Goal: Task Accomplishment & Management: Manage account settings

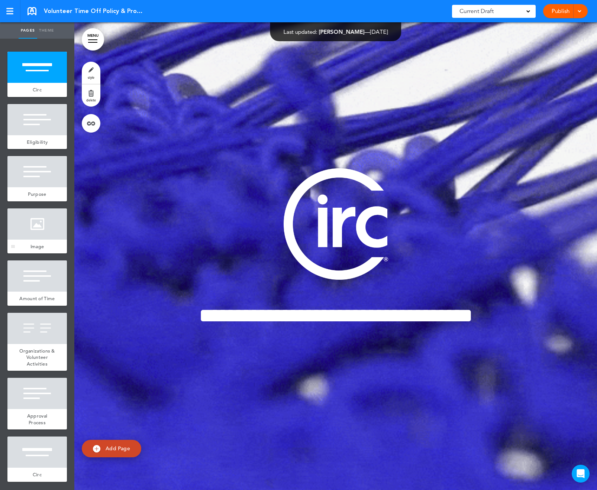
scroll to position [7, 0]
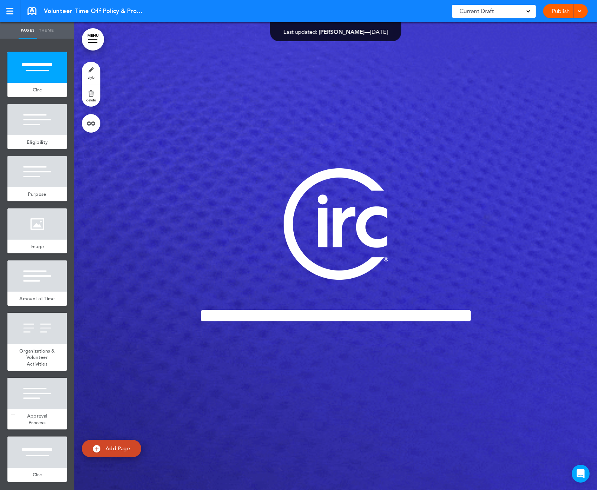
click at [32, 400] on div at bounding box center [36, 393] width 59 height 31
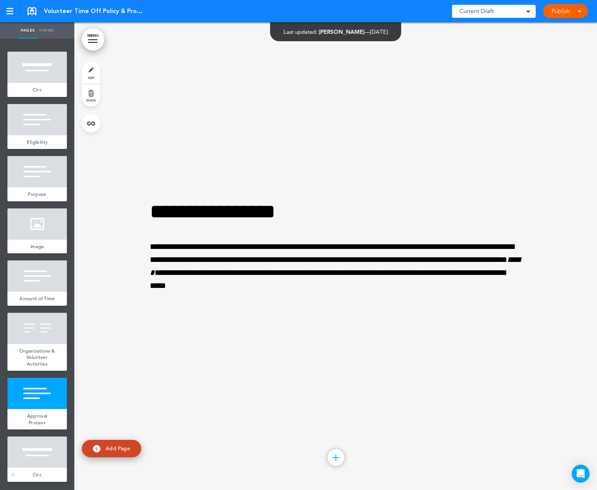
click at [38, 445] on div at bounding box center [36, 451] width 59 height 31
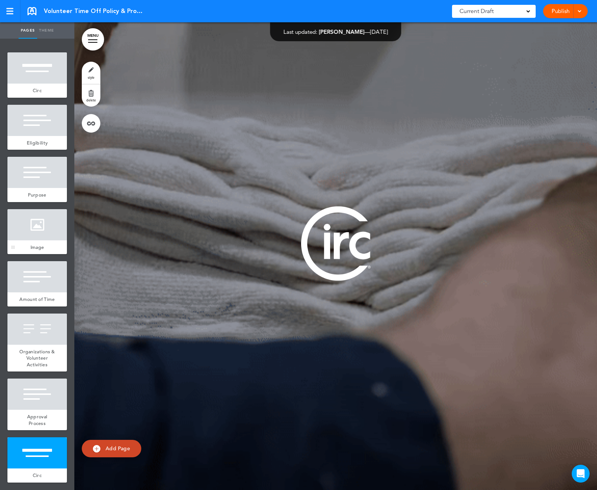
click at [33, 238] on div at bounding box center [36, 224] width 59 height 31
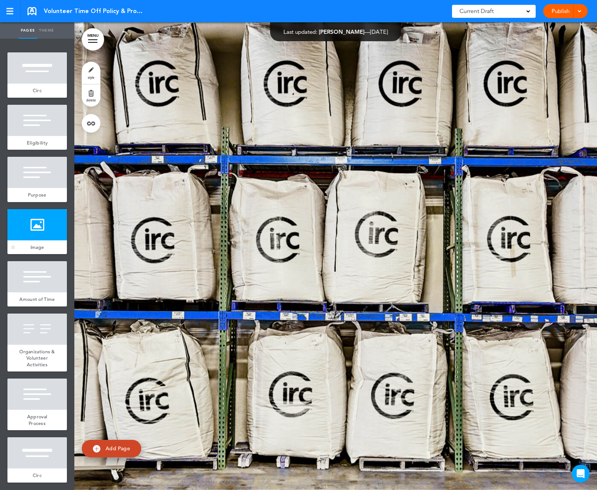
scroll to position [1403, 0]
click at [47, 180] on div at bounding box center [36, 172] width 59 height 31
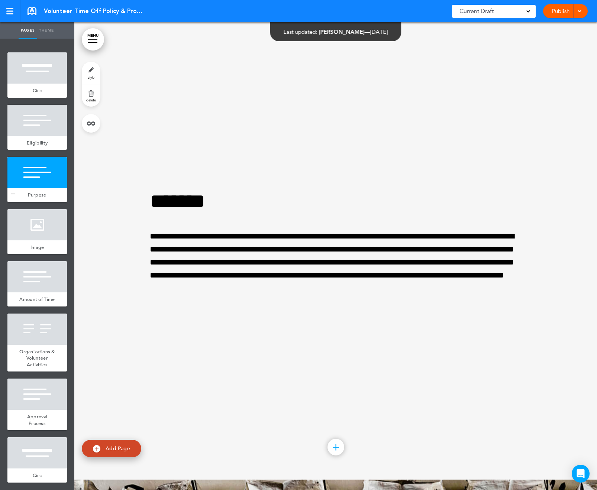
scroll to position [935, 0]
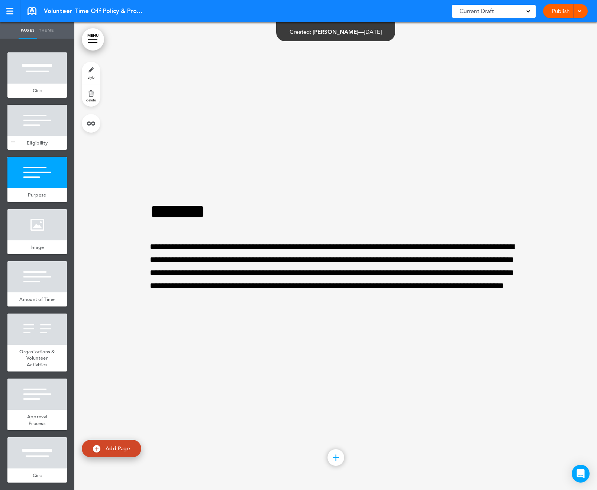
click at [40, 136] on div "Eligibility" at bounding box center [36, 143] width 59 height 14
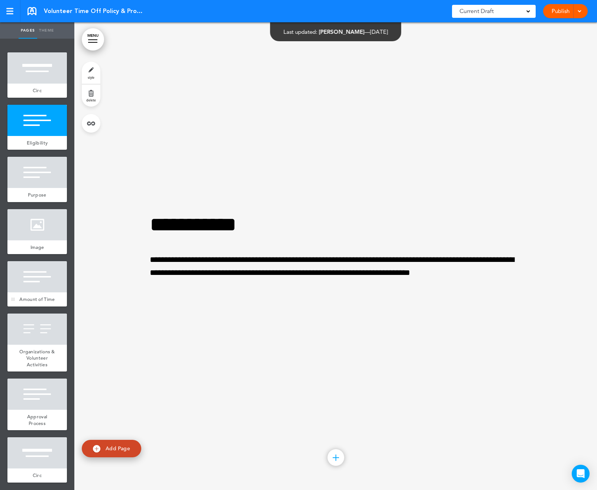
click at [43, 282] on div at bounding box center [36, 276] width 59 height 31
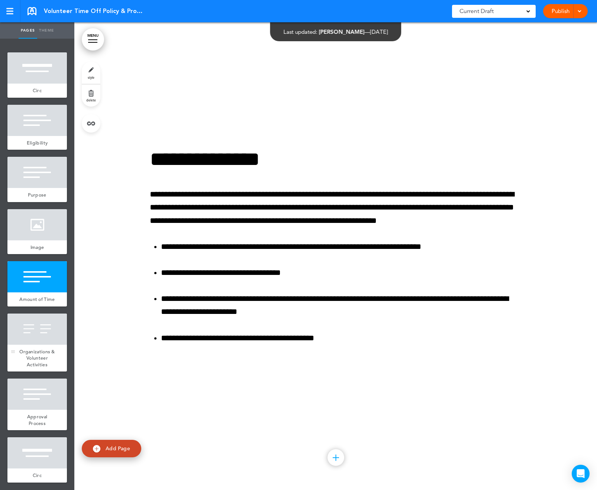
click at [42, 366] on span "Organizations & Volunteer Activities" at bounding box center [37, 357] width 36 height 19
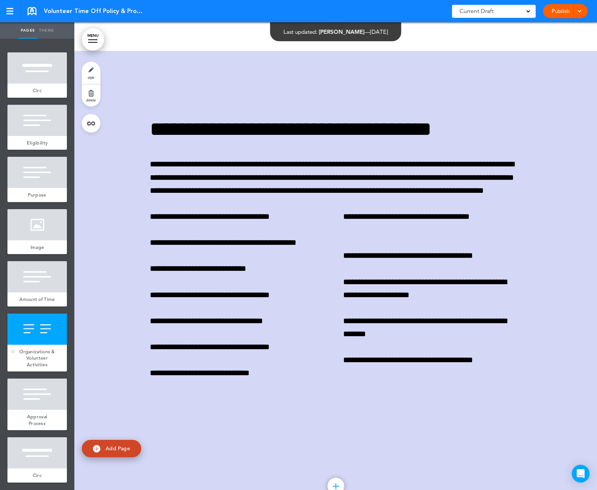
scroll to position [2338, 0]
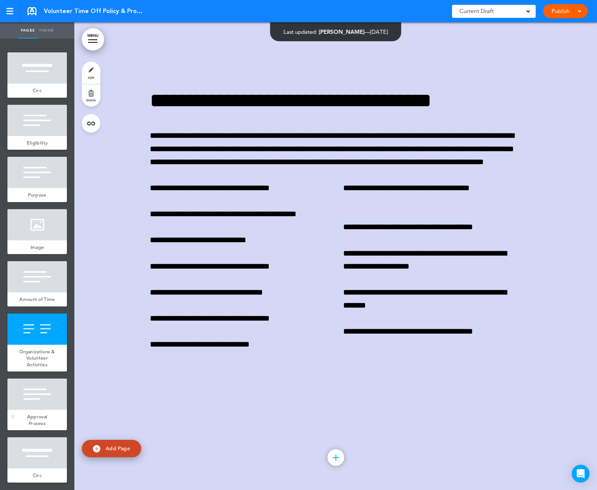
click at [58, 410] on div at bounding box center [36, 393] width 59 height 31
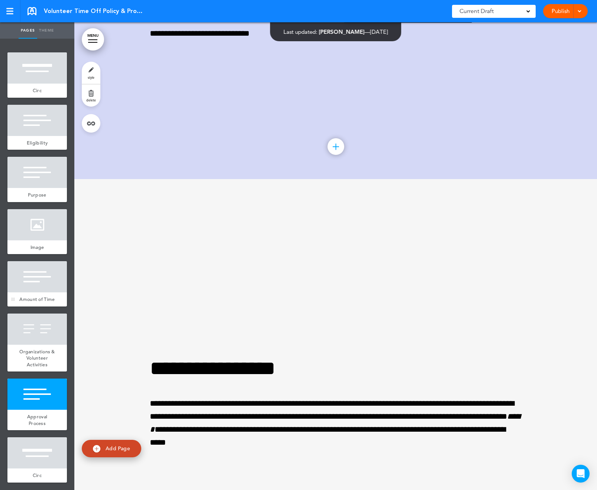
scroll to position [2806, 0]
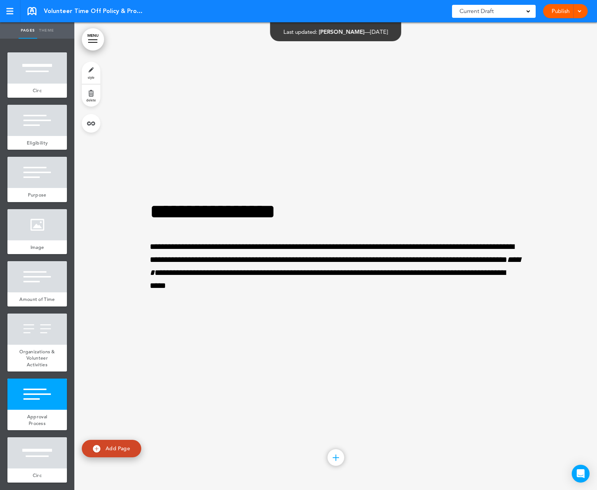
click at [85, 38] on link "MENU" at bounding box center [93, 39] width 22 height 22
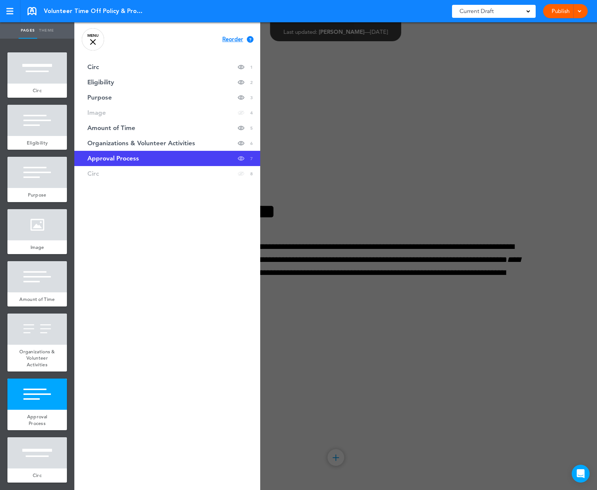
click at [300, 79] on div at bounding box center [372, 245] width 597 height 490
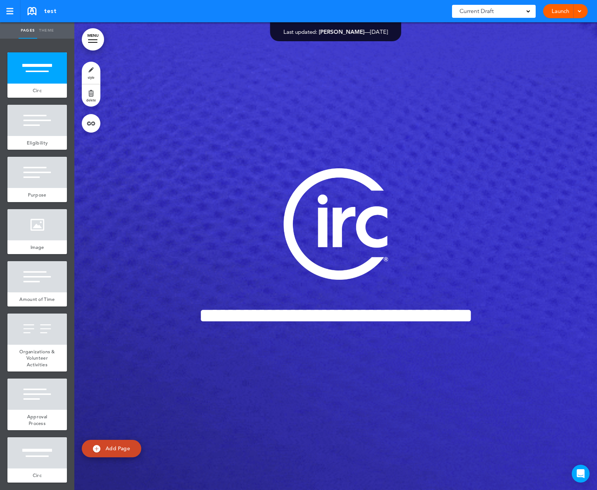
click at [92, 40] on link "MENU" at bounding box center [93, 39] width 22 height 22
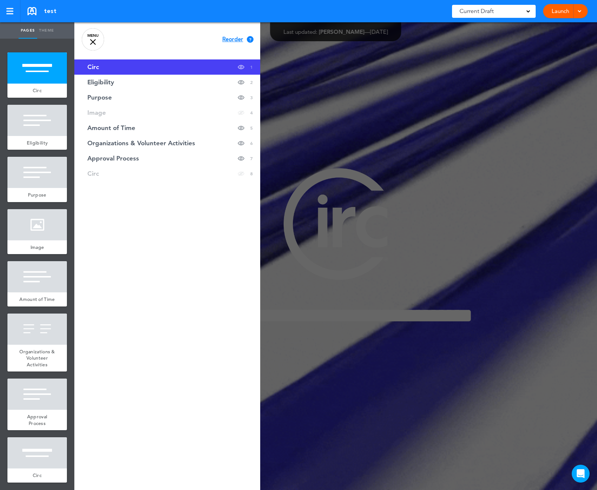
click at [308, 103] on div at bounding box center [372, 245] width 597 height 490
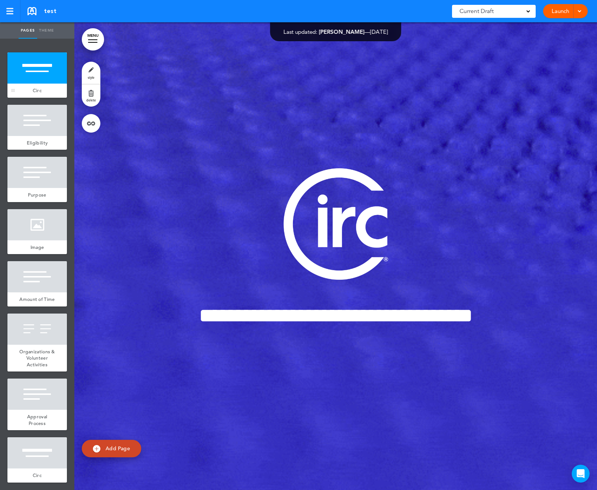
click at [50, 75] on div at bounding box center [36, 67] width 59 height 31
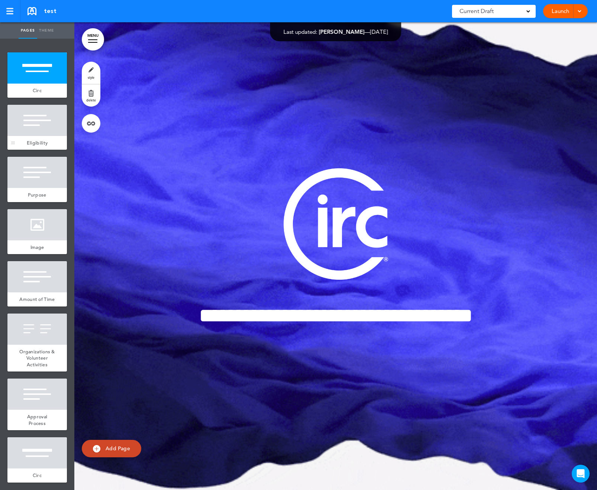
click at [35, 124] on div at bounding box center [36, 120] width 59 height 31
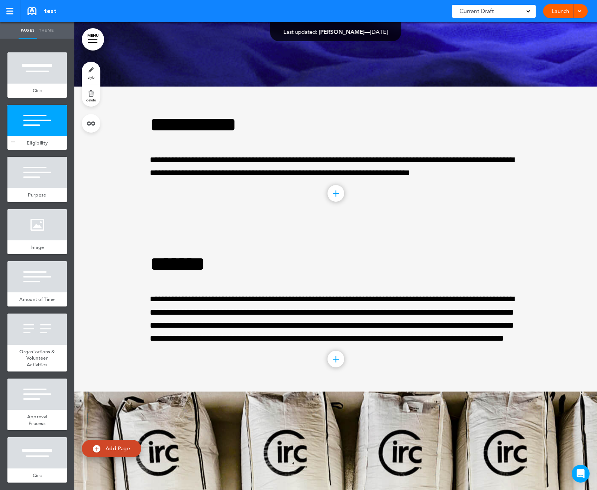
scroll to position [468, 0]
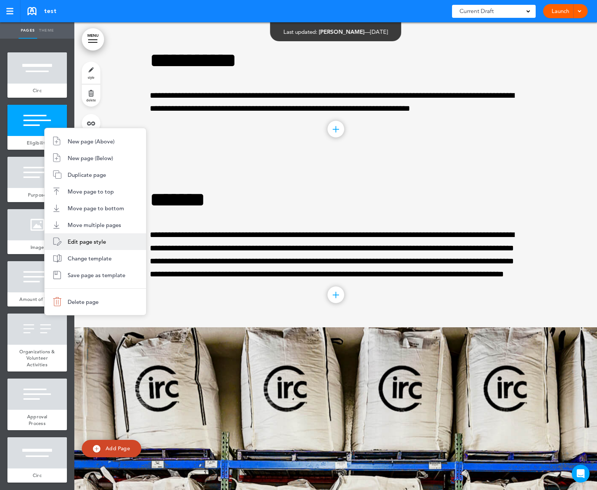
click at [88, 244] on span "Edit page style" at bounding box center [87, 241] width 38 height 7
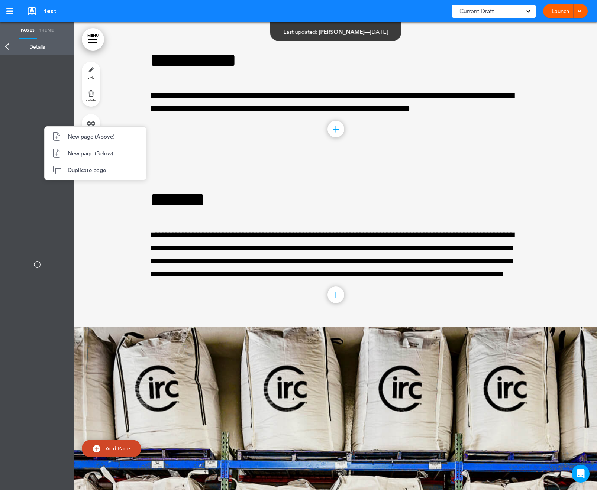
type input "**********"
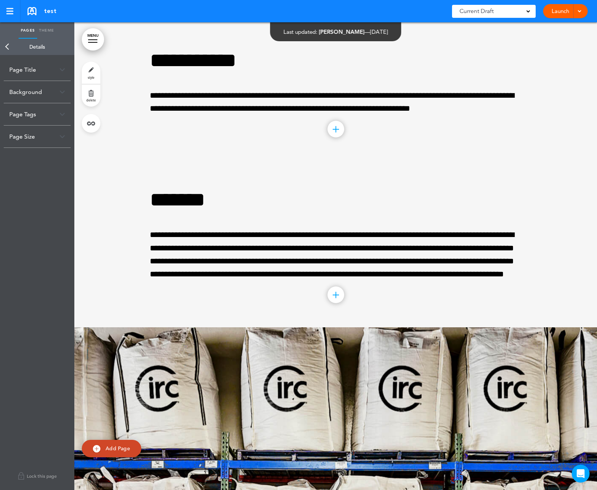
click at [38, 68] on div "Page Title" at bounding box center [37, 70] width 67 height 22
click at [41, 126] on div "Background" at bounding box center [37, 128] width 67 height 22
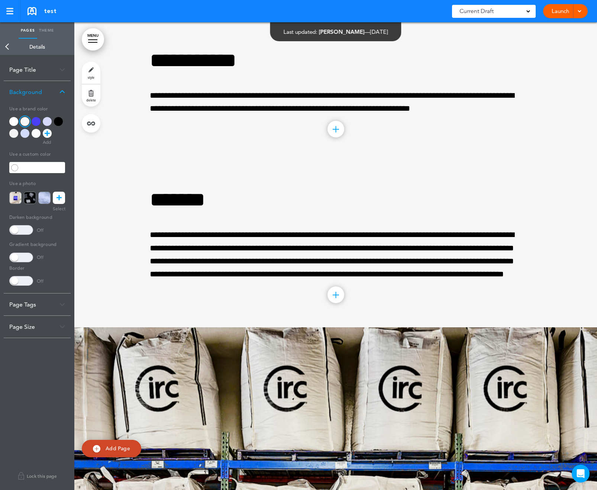
click at [58, 196] on icon at bounding box center [58, 198] width 5 height 12
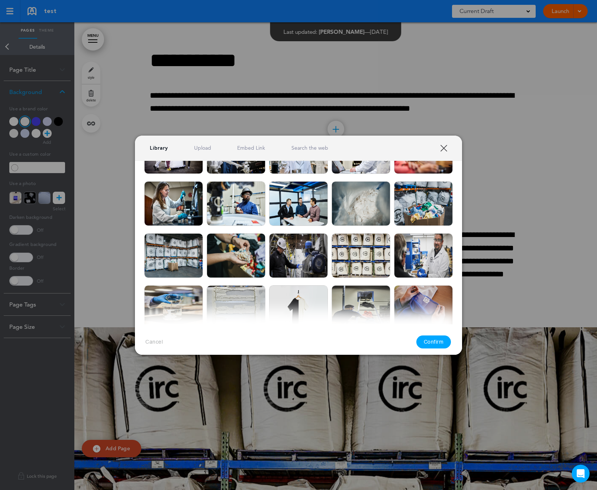
scroll to position [20, 0]
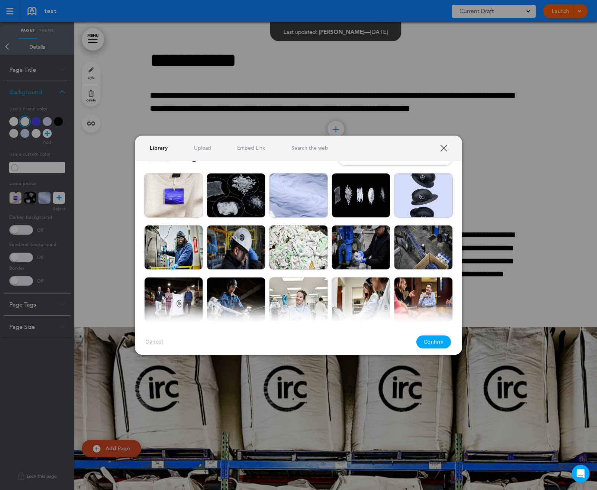
click at [445, 144] on link "XXX" at bounding box center [443, 147] width 7 height 7
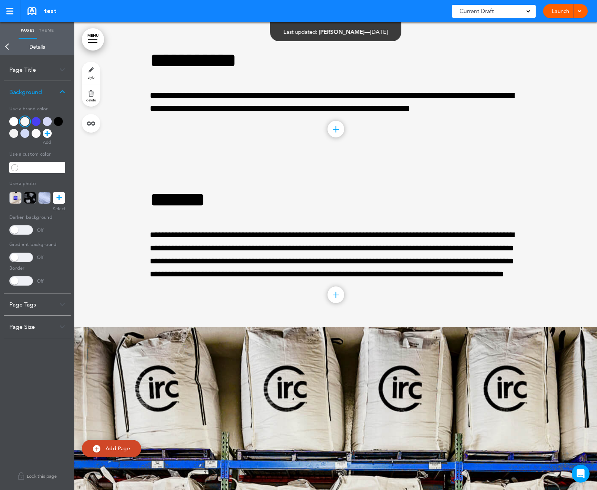
click at [10, 46] on link "Back" at bounding box center [7, 47] width 15 height 16
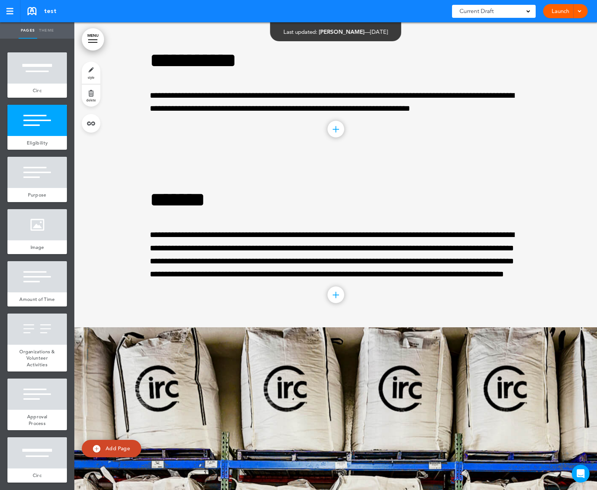
click at [89, 73] on link "style" at bounding box center [91, 73] width 19 height 22
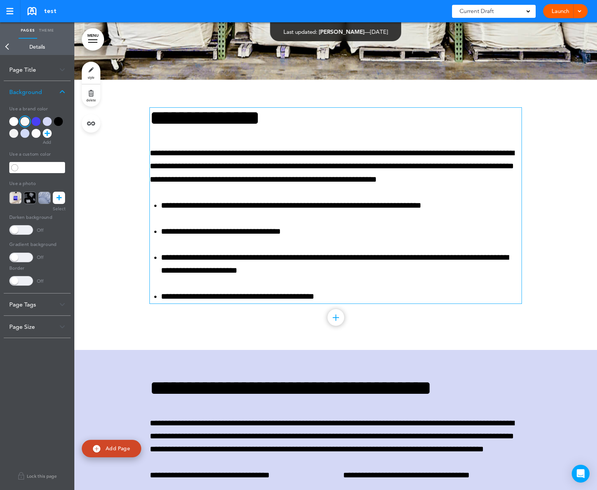
scroll to position [1235, 0]
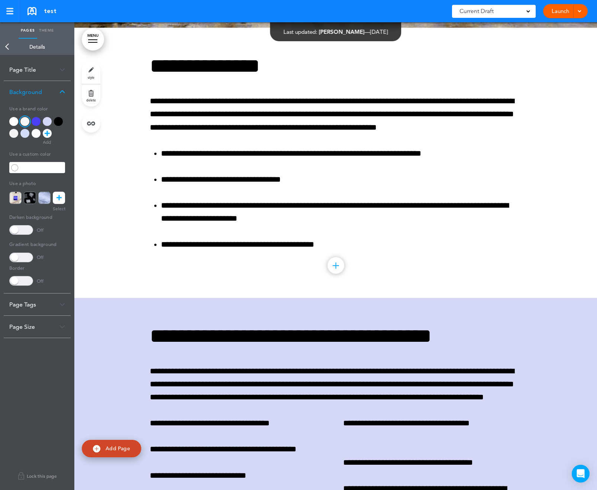
click at [9, 42] on link "Back" at bounding box center [7, 47] width 15 height 16
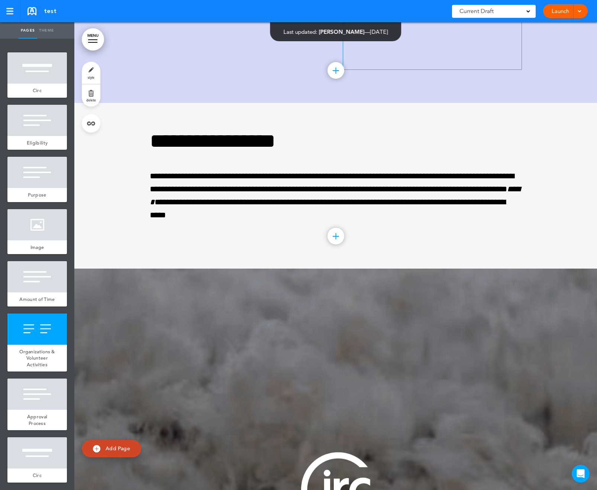
scroll to position [1672, 0]
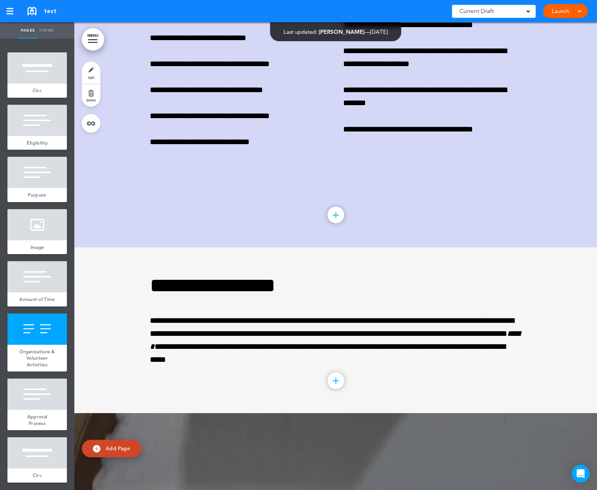
click at [335, 223] on div at bounding box center [335, 215] width 17 height 17
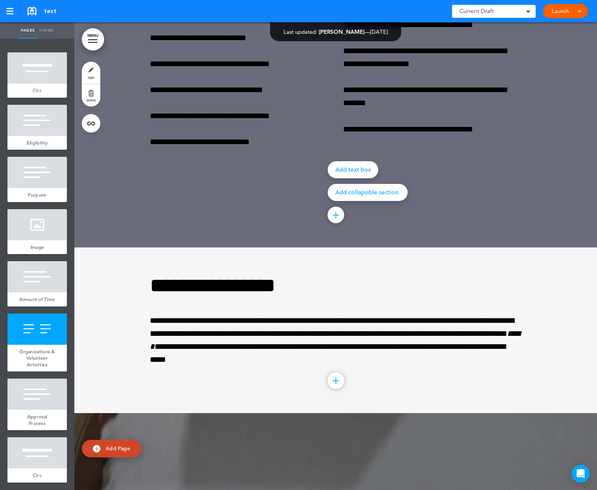
click at [367, 195] on p "Add collapsible section" at bounding box center [367, 192] width 65 height 6
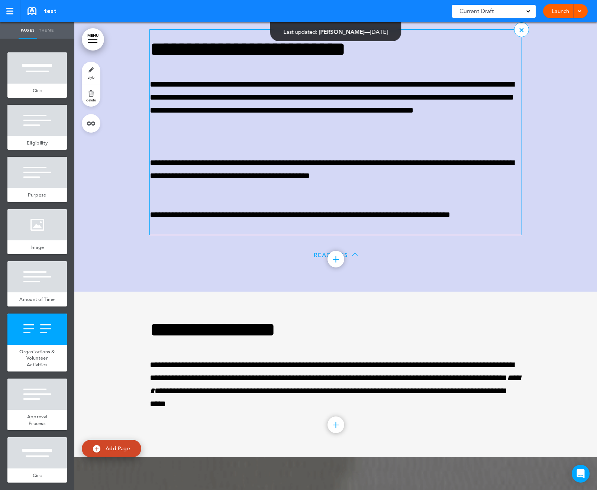
scroll to position [1852, 0]
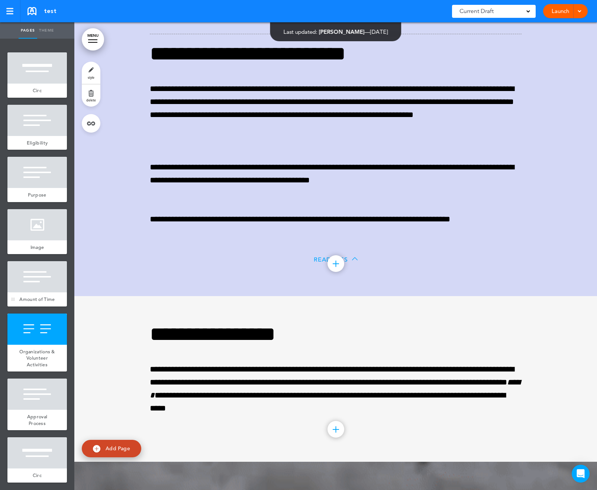
click at [22, 306] on div "Amount of Time" at bounding box center [36, 299] width 59 height 14
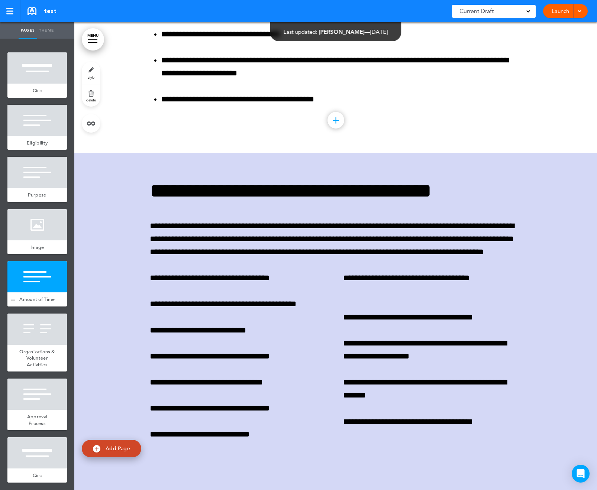
scroll to position [1280, 0]
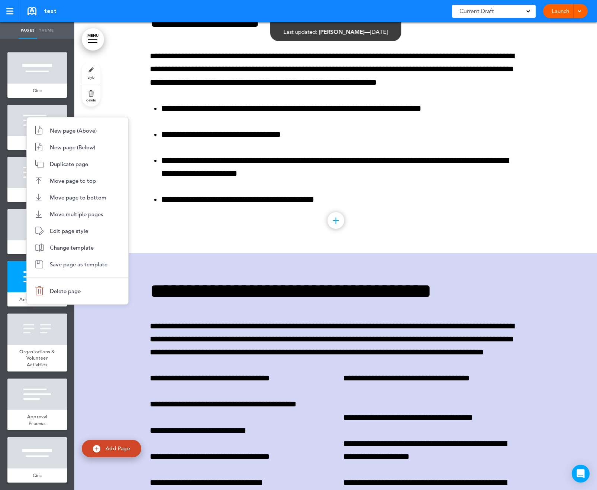
click at [42, 299] on ul "New page (Above) New page (Below) Duplicate page Move page to top Move page to …" at bounding box center [77, 211] width 102 height 188
click at [73, 297] on li "Delete page" at bounding box center [77, 291] width 101 height 17
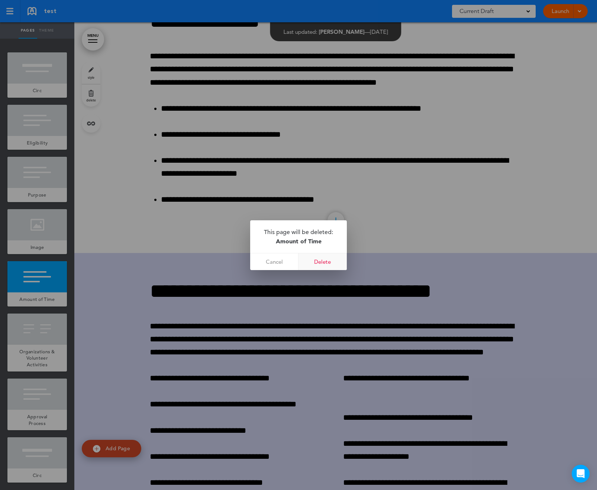
click at [327, 256] on link "Delete" at bounding box center [322, 261] width 48 height 17
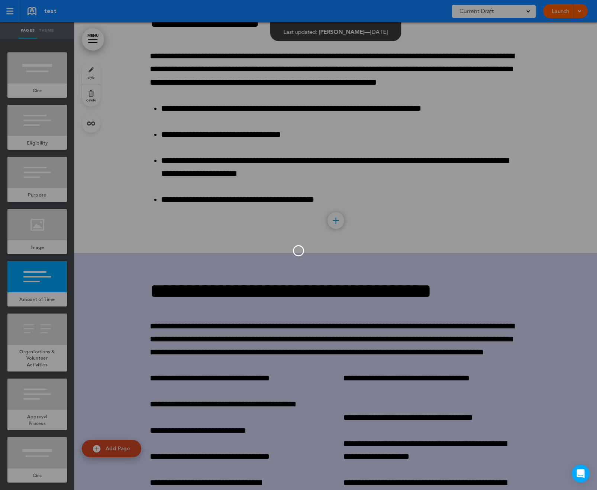
scroll to position [984, 0]
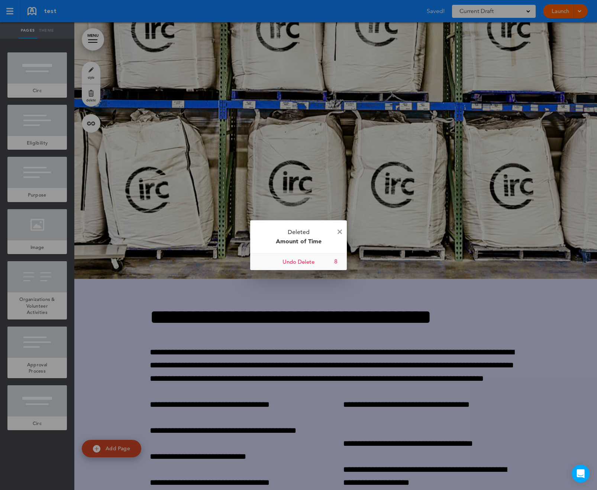
click at [292, 264] on link "Undo Delete" at bounding box center [298, 261] width 97 height 17
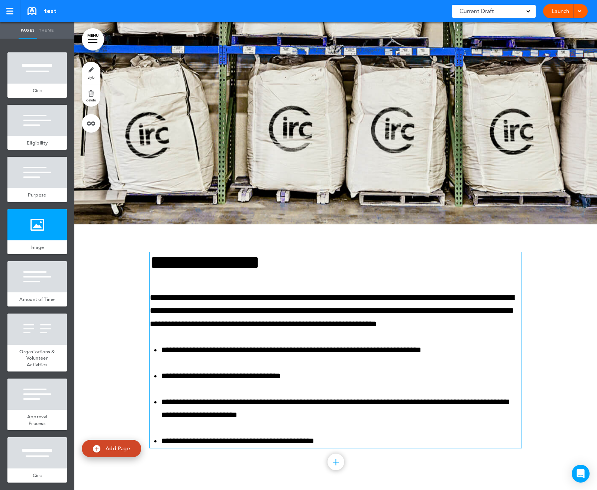
scroll to position [1114, 0]
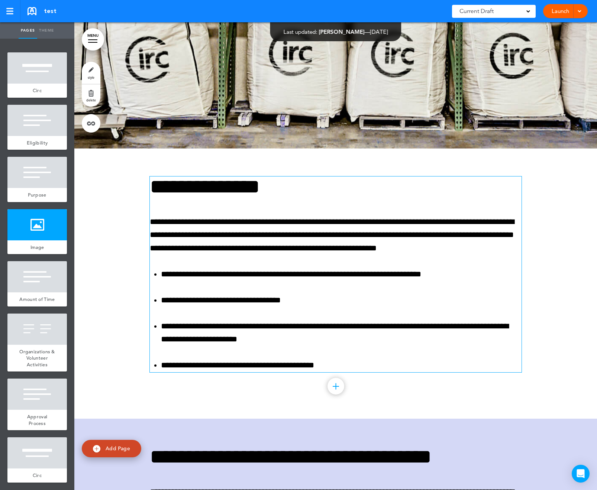
click at [573, 10] on div "Launch Launch Preview Draft" at bounding box center [565, 11] width 45 height 14
click at [582, 10] on div "Launch Launch Preview Draft" at bounding box center [565, 11] width 45 height 14
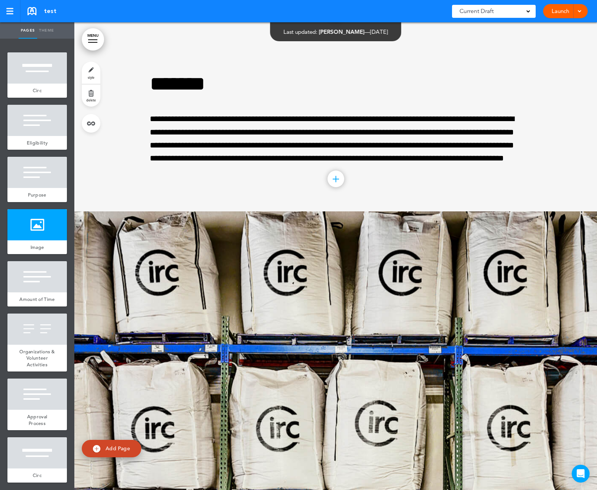
scroll to position [521, 0]
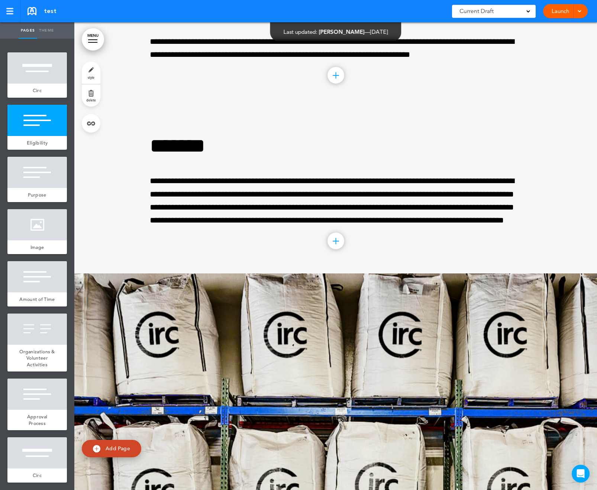
click at [579, 11] on span at bounding box center [578, 10] width 5 height 5
click at [545, 46] on span "Preview Draft" at bounding box center [543, 44] width 31 height 7
click at [564, 13] on link "Launch" at bounding box center [559, 11] width 23 height 14
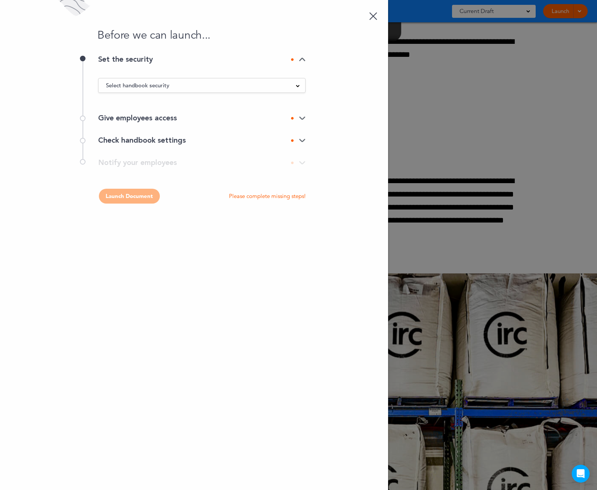
scroll to position [0, 0]
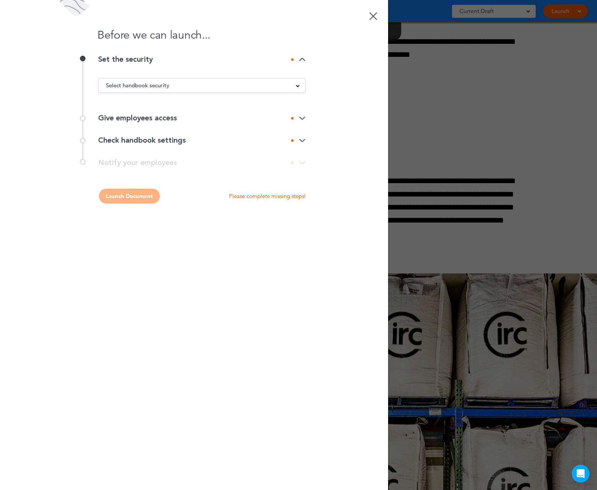
click at [195, 81] on div "Select handbook security" at bounding box center [201, 85] width 207 height 8
click at [173, 110] on li "Private link" at bounding box center [201, 113] width 207 height 9
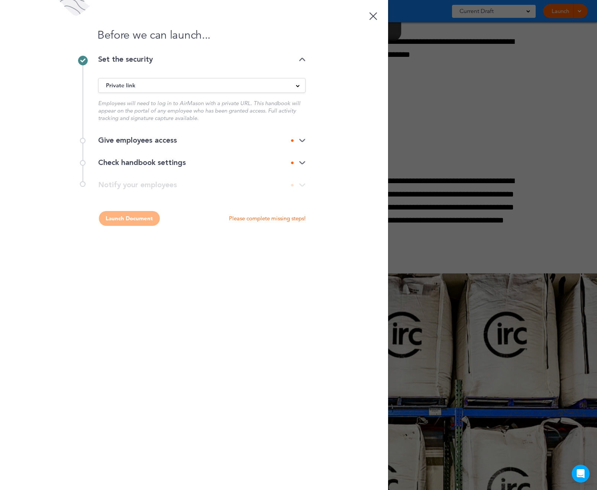
click at [276, 132] on div "Give employees access" at bounding box center [201, 140] width 207 height 22
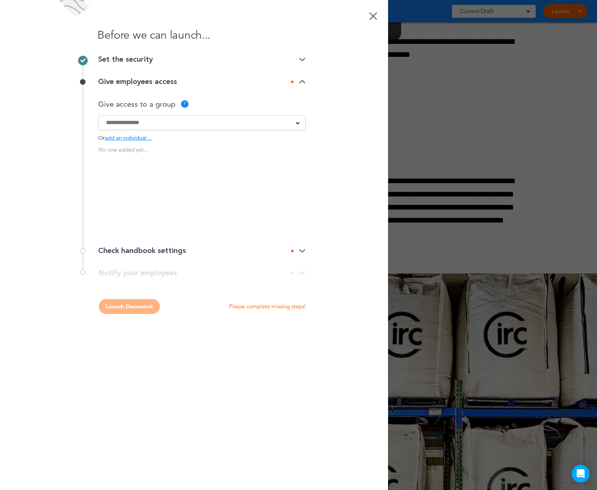
click at [254, 126] on input at bounding box center [197, 122] width 182 height 8
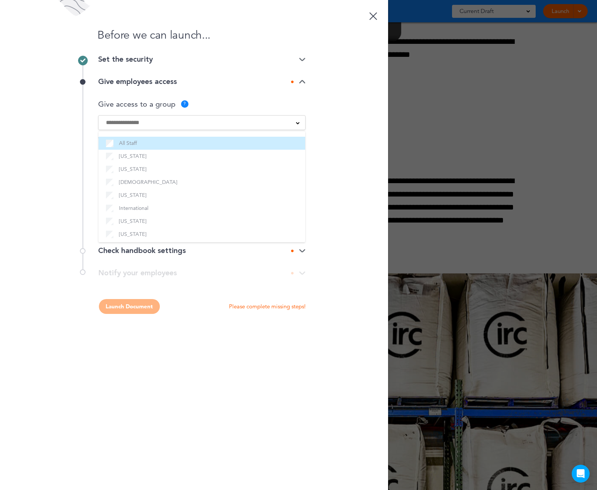
click at [193, 142] on label "All Staff" at bounding box center [202, 143] width 192 height 9
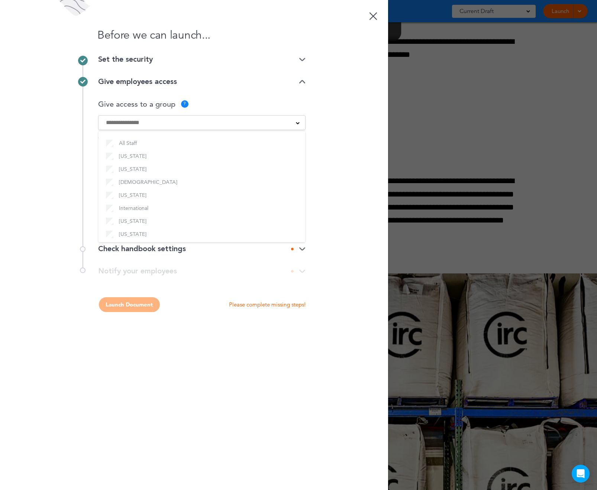
click at [321, 160] on div "Before we can launch... Set the security Private link Public link Private link …" at bounding box center [194, 245] width 388 height 490
click at [144, 136] on span "add an individual…" at bounding box center [128, 139] width 47 height 6
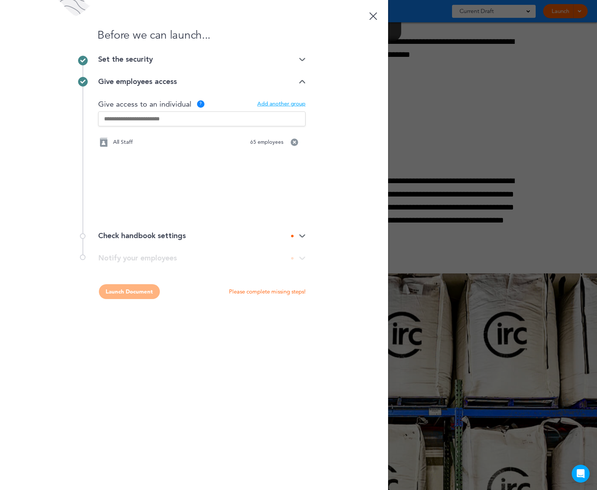
click at [140, 127] on div "Give access to an individual ? Add another group" at bounding box center [201, 114] width 207 height 28
click at [139, 121] on input "text" at bounding box center [201, 118] width 207 height 15
type input "****"
click at [168, 141] on div "Emily Grueneich emily.grueneich@circ.earth Emily Long emily.long@circ.earth" at bounding box center [201, 158] width 207 height 53
click at [171, 147] on div "Emily Grueneich emily.grueneich@circ.earth Emily Long emily.long@circ.earth" at bounding box center [201, 158] width 207 height 53
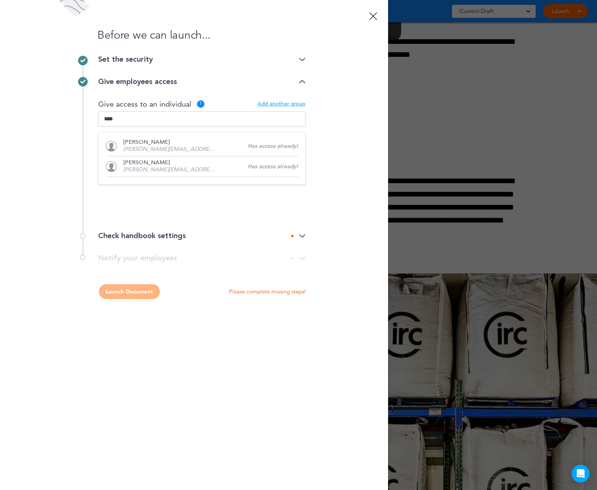
click at [335, 145] on div "Before we can launch... Set the security Private link Public link Private link …" at bounding box center [194, 245] width 388 height 490
click at [267, 234] on div "Check handbook settings" at bounding box center [201, 235] width 207 height 7
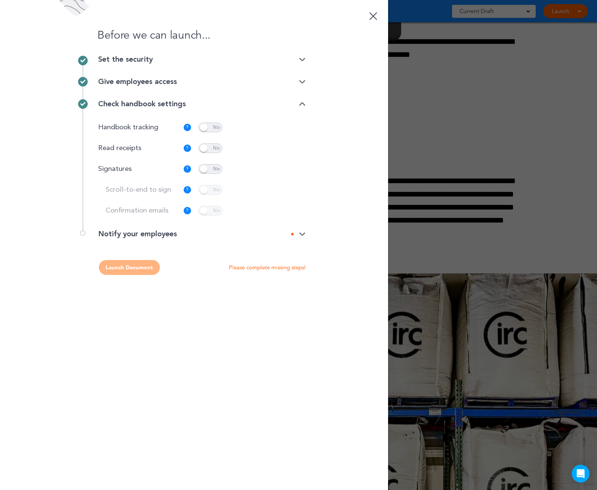
click at [215, 129] on span at bounding box center [210, 128] width 24 height 10
click at [205, 149] on span at bounding box center [210, 148] width 24 height 10
click at [208, 149] on span at bounding box center [210, 148] width 24 height 10
click at [209, 169] on span at bounding box center [210, 169] width 24 height 10
click at [277, 169] on p "Customize" at bounding box center [281, 169] width 25 height 5
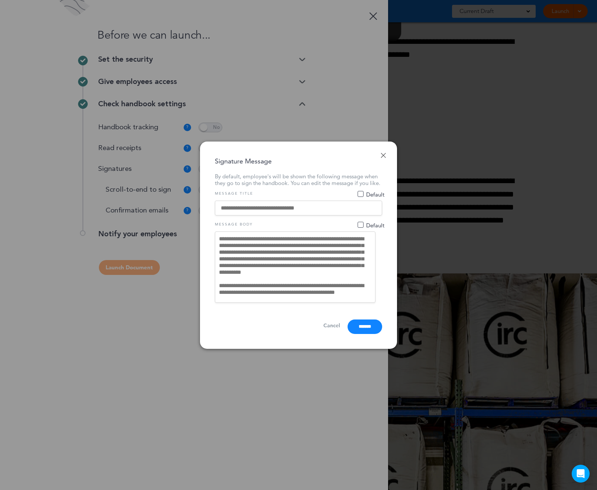
click at [381, 153] on link "Done" at bounding box center [382, 155] width 5 height 5
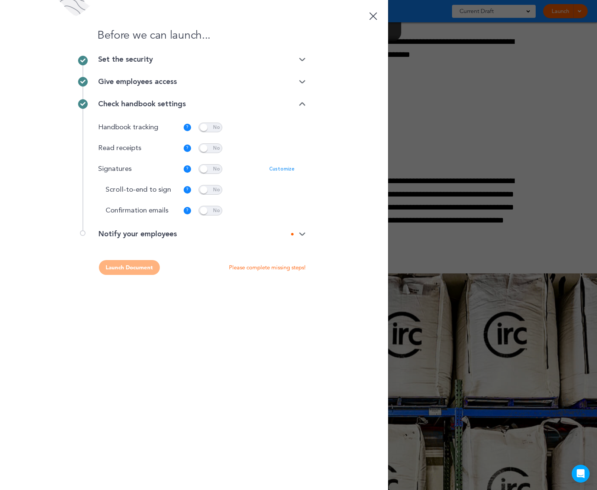
click at [211, 167] on span at bounding box center [210, 169] width 24 height 10
click at [256, 235] on div "Notify your employees" at bounding box center [201, 233] width 207 height 7
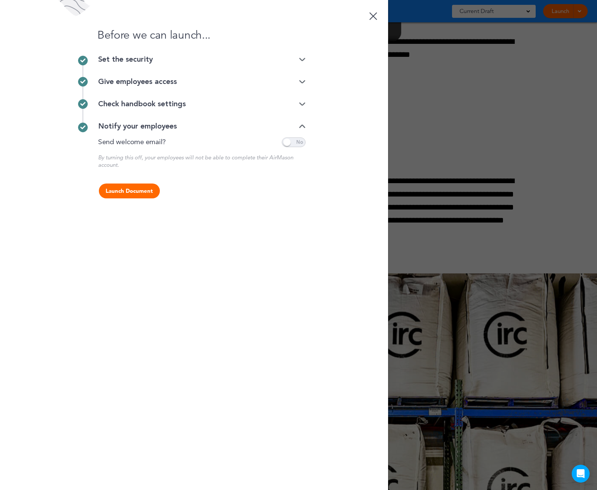
click at [292, 139] on span at bounding box center [294, 142] width 24 height 10
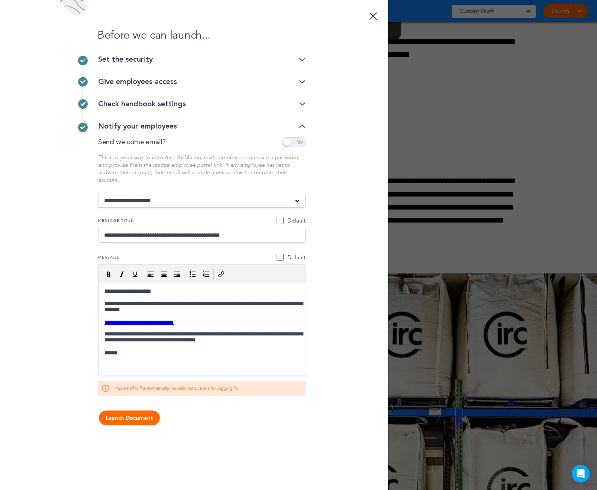
click at [301, 142] on span at bounding box center [294, 142] width 24 height 10
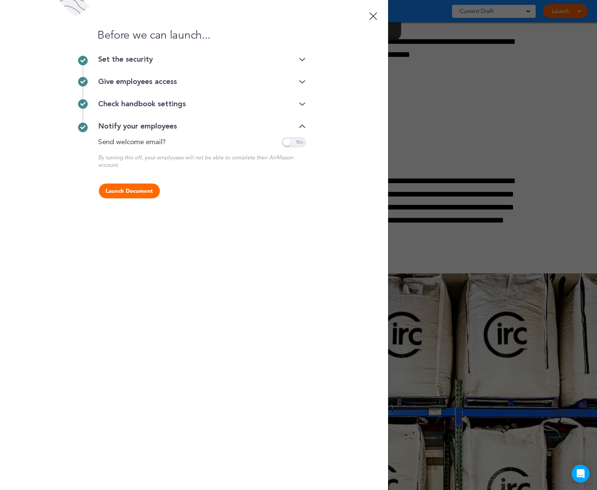
click at [300, 76] on div "Give employees access" at bounding box center [201, 82] width 207 height 22
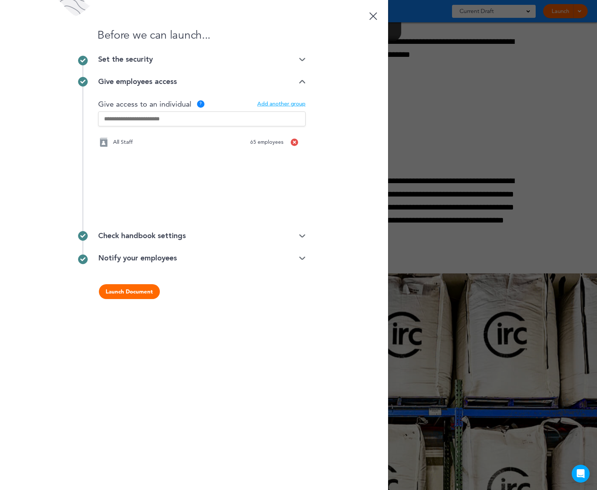
click at [291, 144] on div at bounding box center [293, 142] width 7 height 7
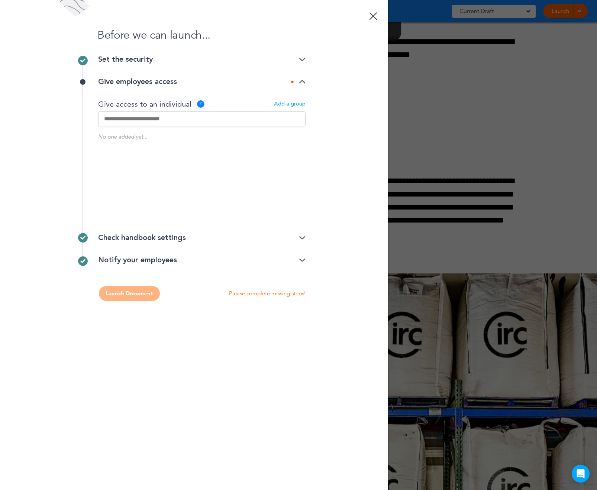
click at [374, 14] on div at bounding box center [373, 16] width 8 height 8
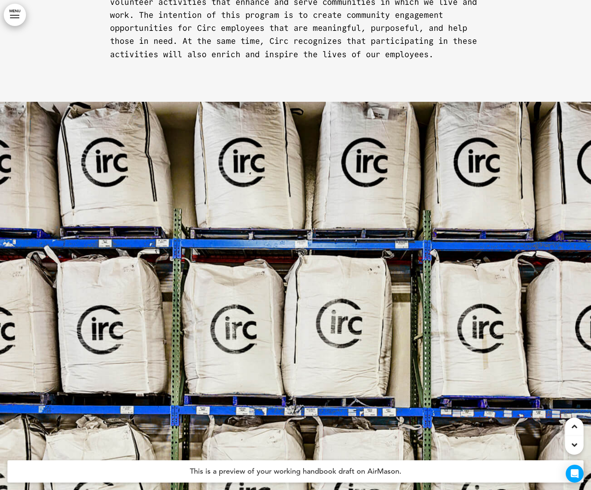
scroll to position [940, 0]
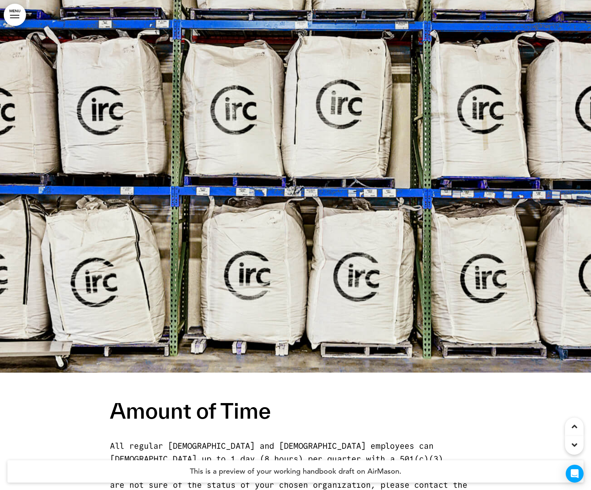
click at [17, 15] on div at bounding box center [14, 15] width 9 height 1
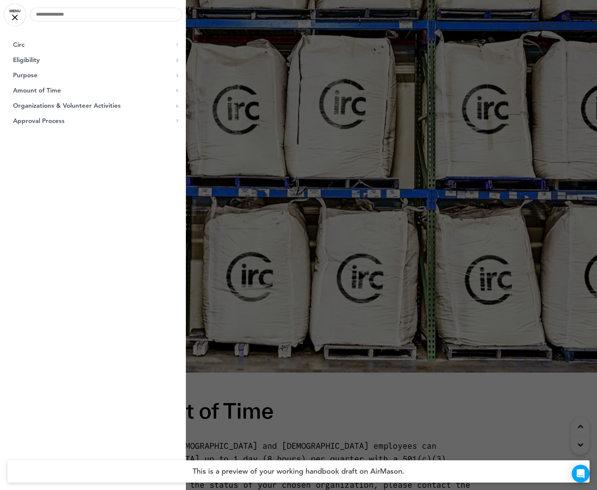
click at [296, 124] on div at bounding box center [298, 245] width 597 height 490
